Goal: Information Seeking & Learning: Find specific fact

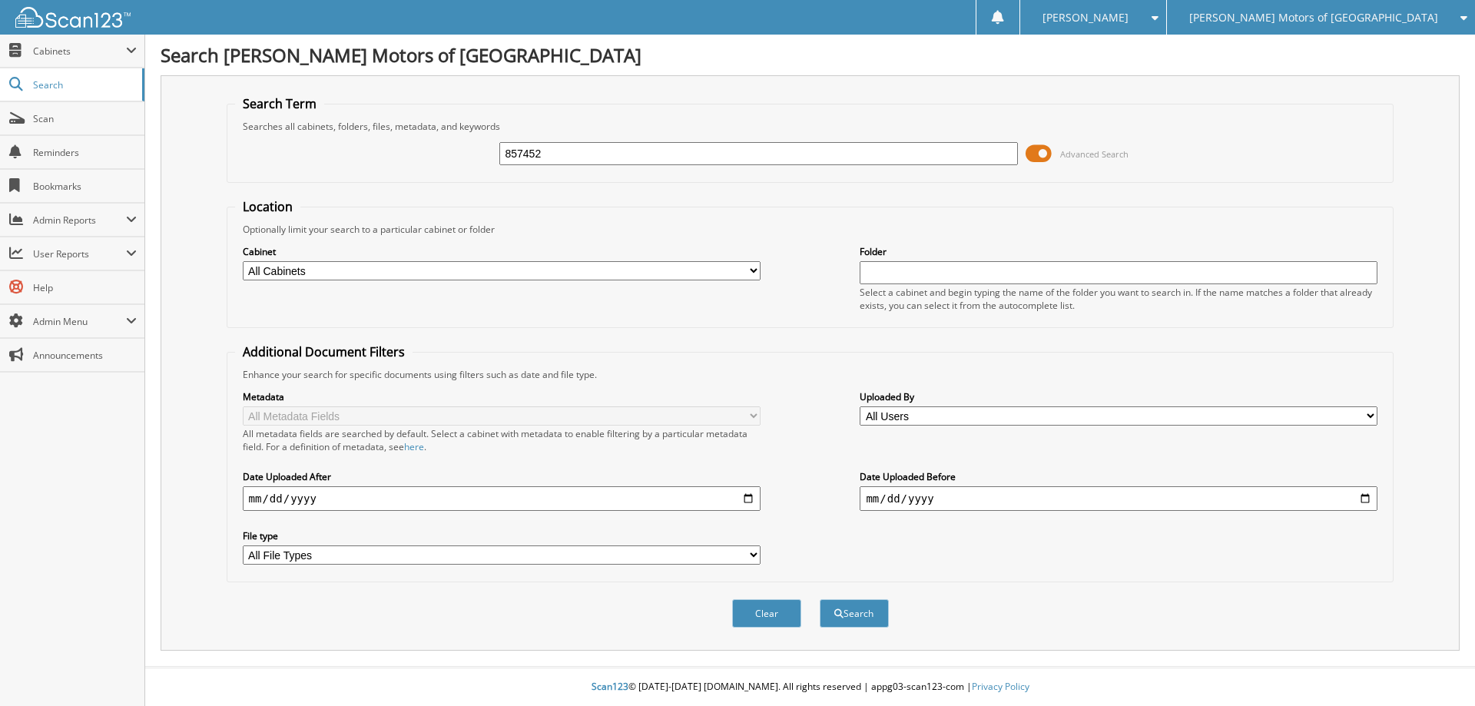
type input "857452"
click at [820, 599] on button "Search" at bounding box center [854, 613] width 69 height 28
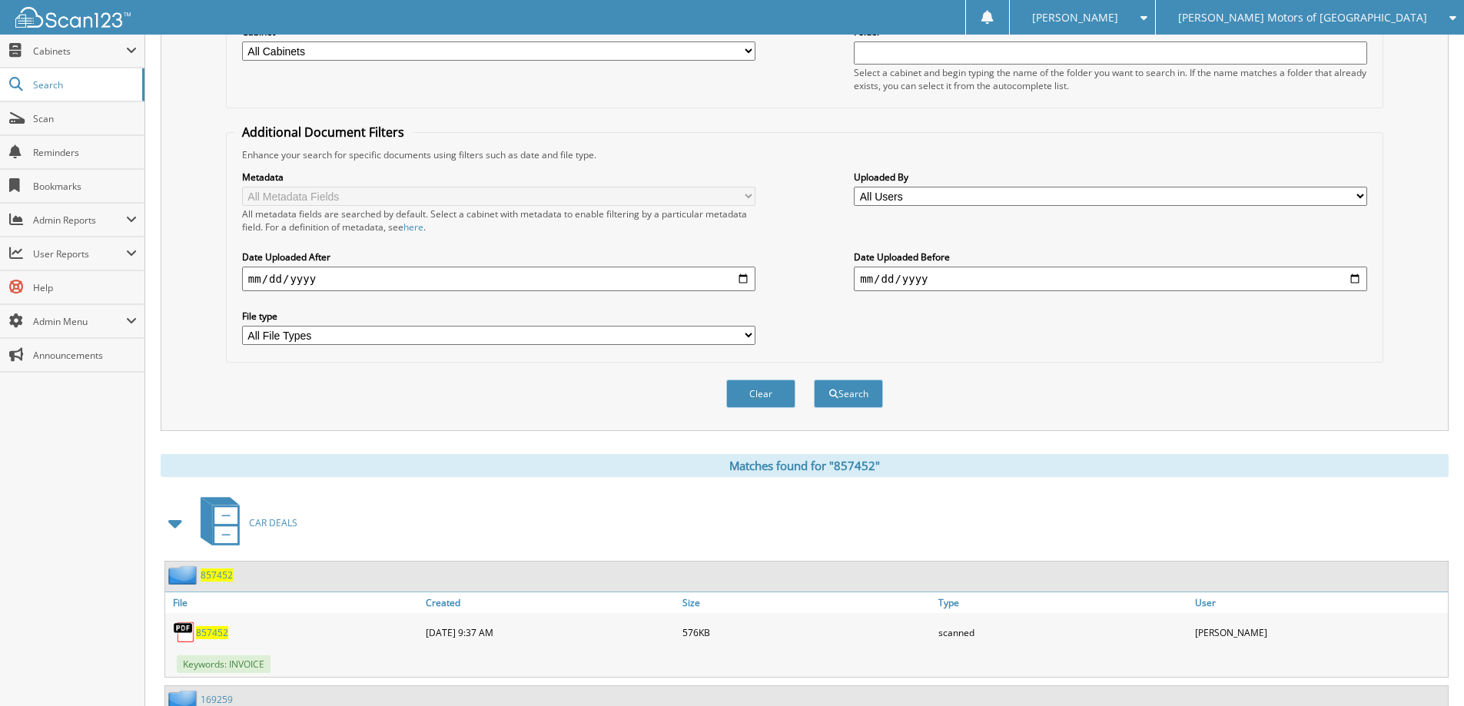
scroll to position [363, 0]
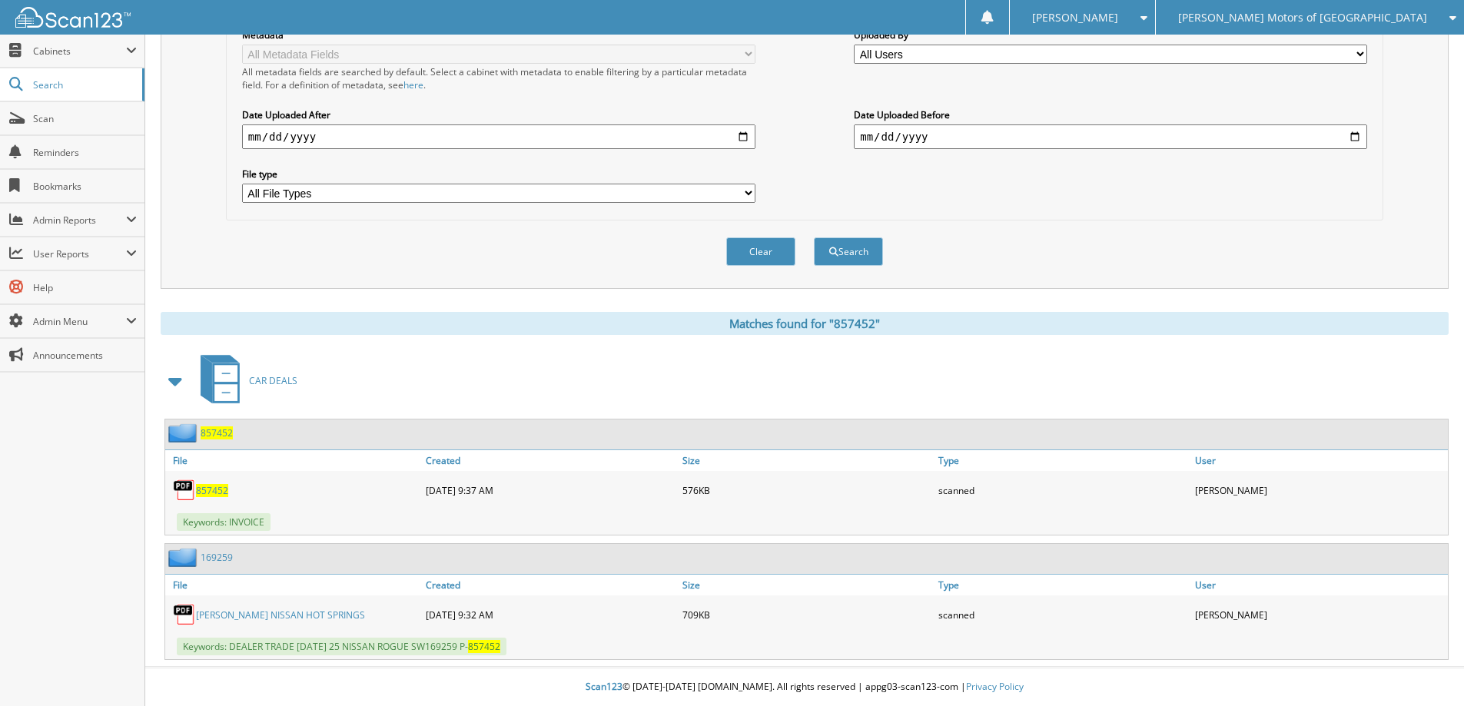
click at [221, 433] on span "857452" at bounding box center [217, 432] width 32 height 13
